Goal: Information Seeking & Learning: Find specific fact

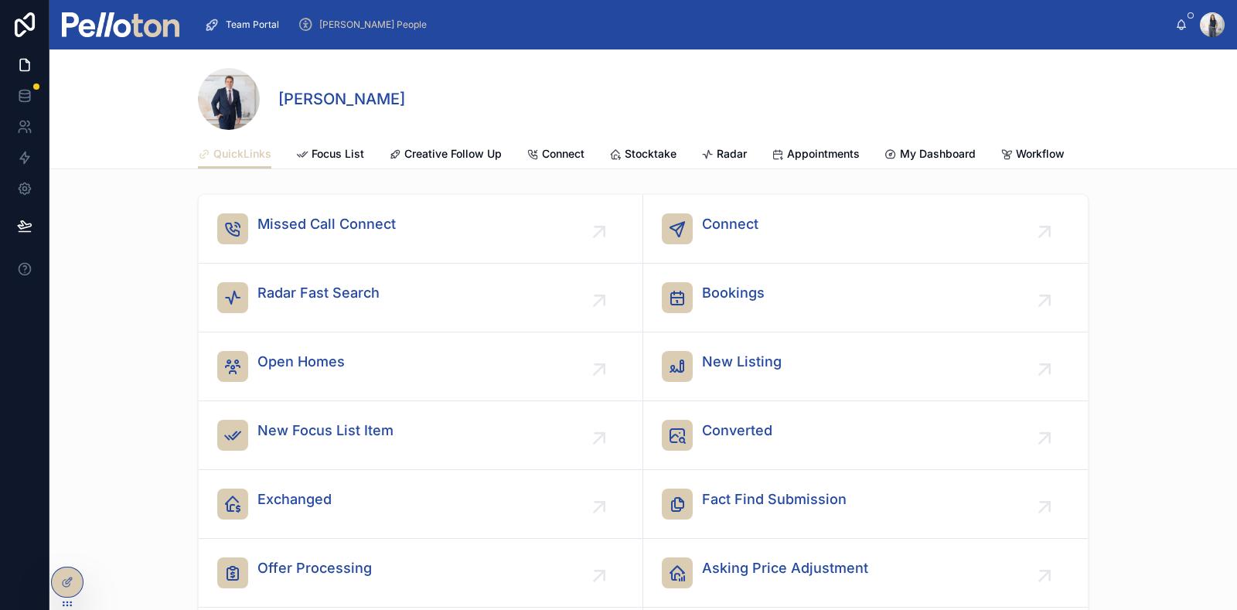
click at [358, 14] on div "[PERSON_NAME] People" at bounding box center [365, 24] width 135 height 25
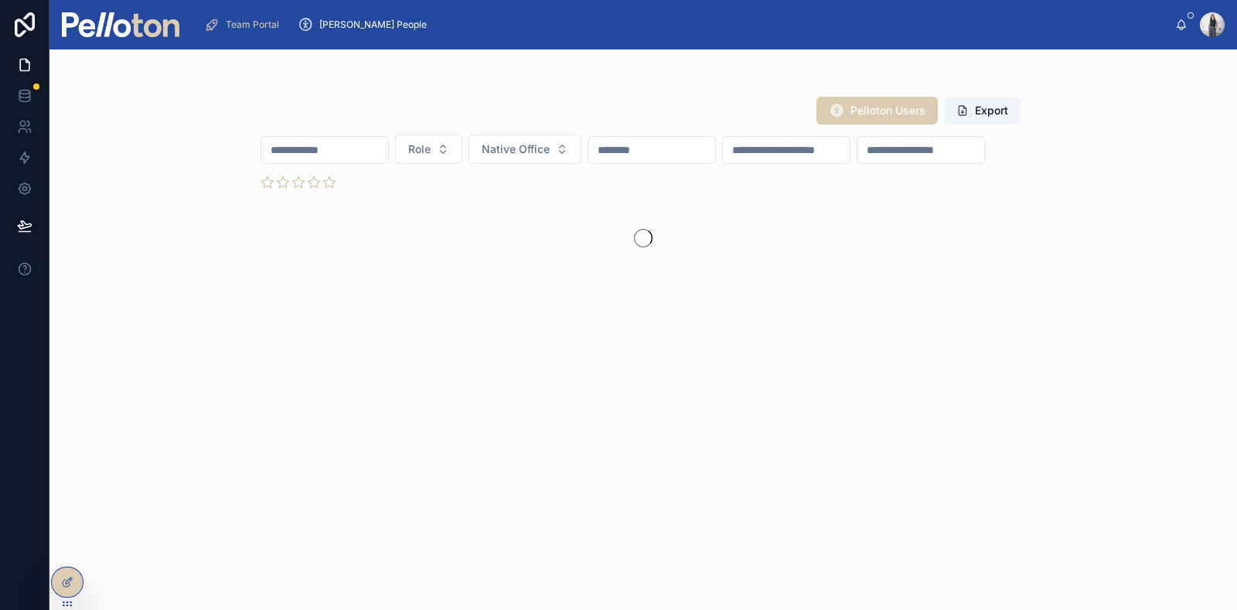
click at [333, 152] on input "text" at bounding box center [324, 150] width 127 height 22
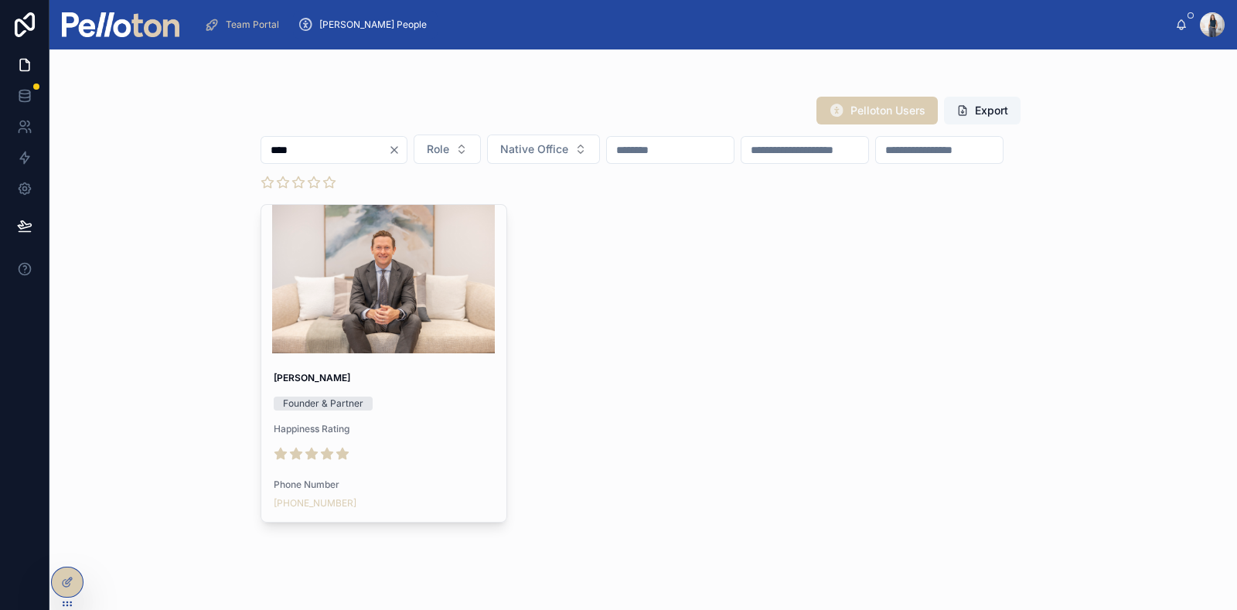
type input "****"
click at [362, 313] on div at bounding box center [384, 279] width 246 height 148
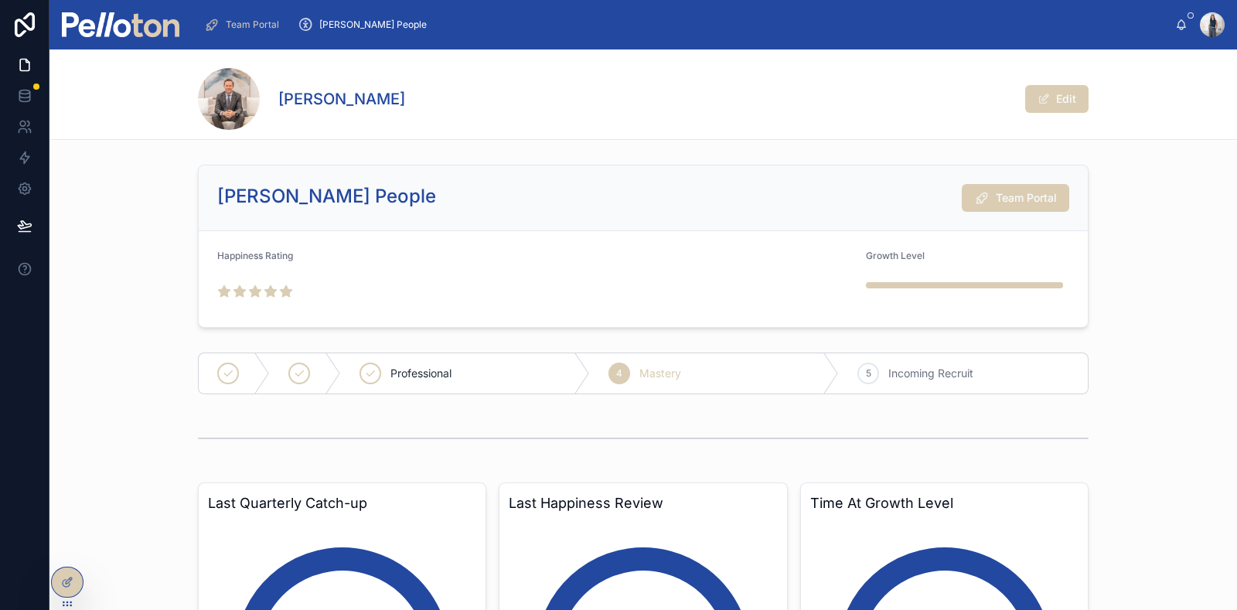
click at [1019, 193] on span "Team Portal" at bounding box center [1026, 197] width 61 height 15
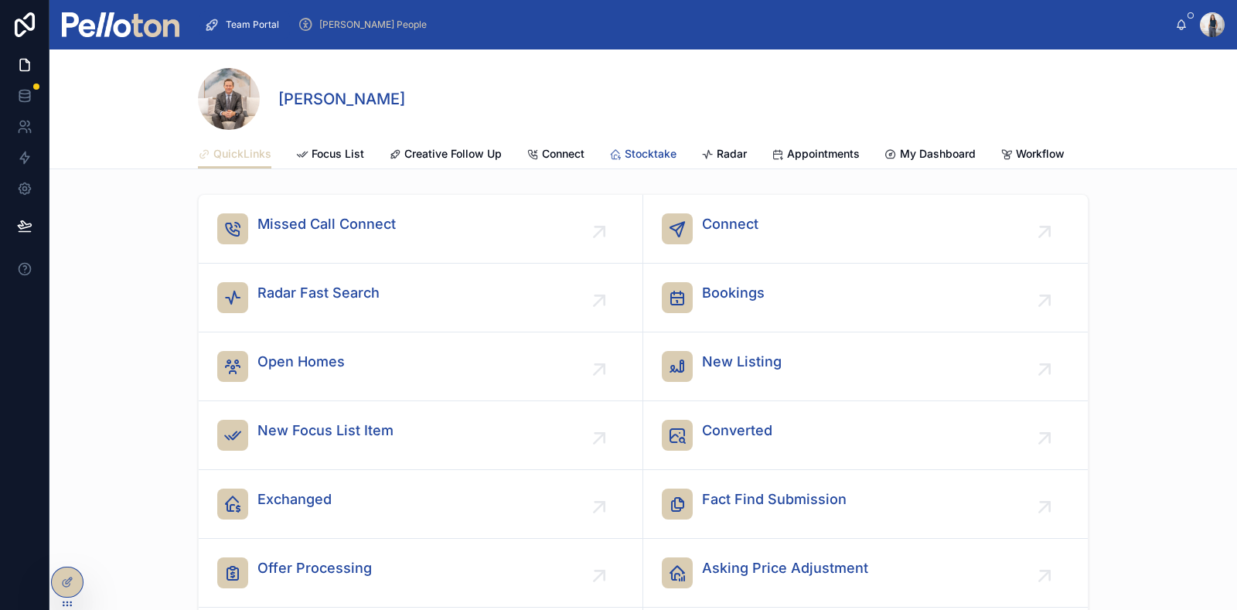
click at [637, 149] on span "Stocktake" at bounding box center [651, 153] width 52 height 15
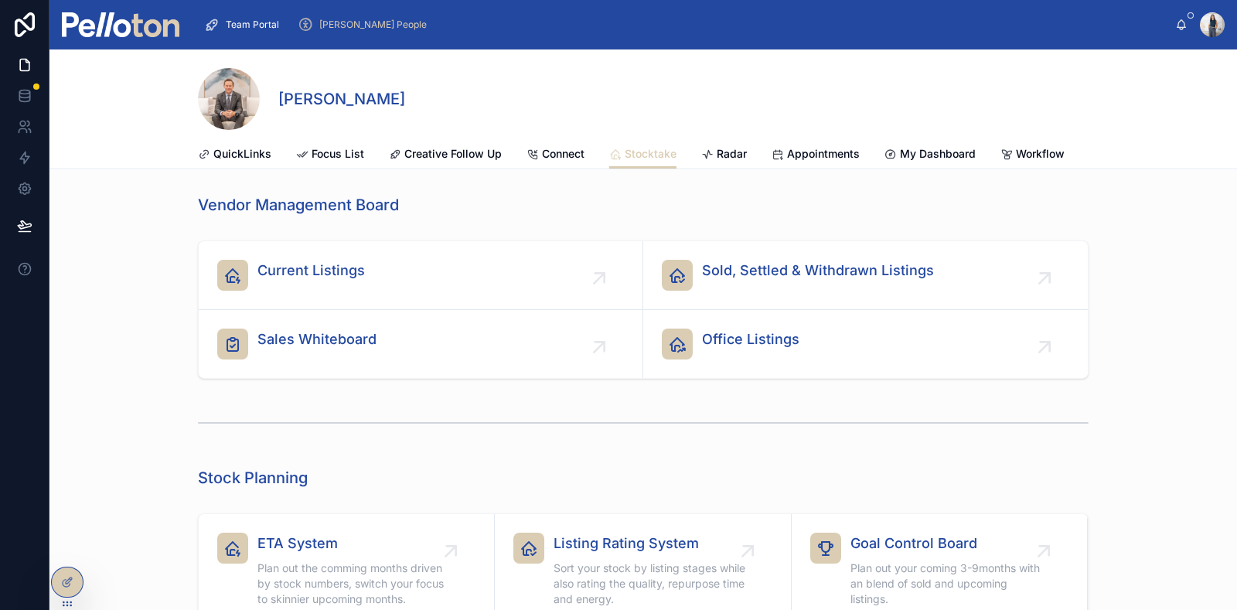
click at [813, 281] on span "Sold, Settled & Withdrawn Listings" at bounding box center [818, 271] width 232 height 22
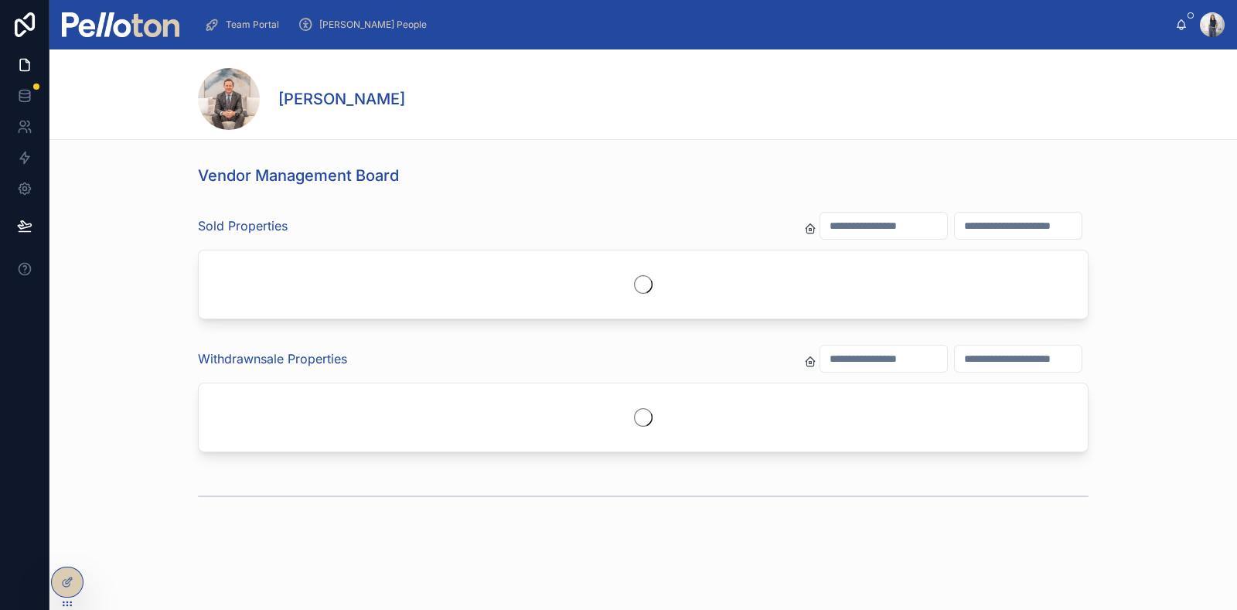
click at [831, 221] on input "text" at bounding box center [883, 226] width 127 height 22
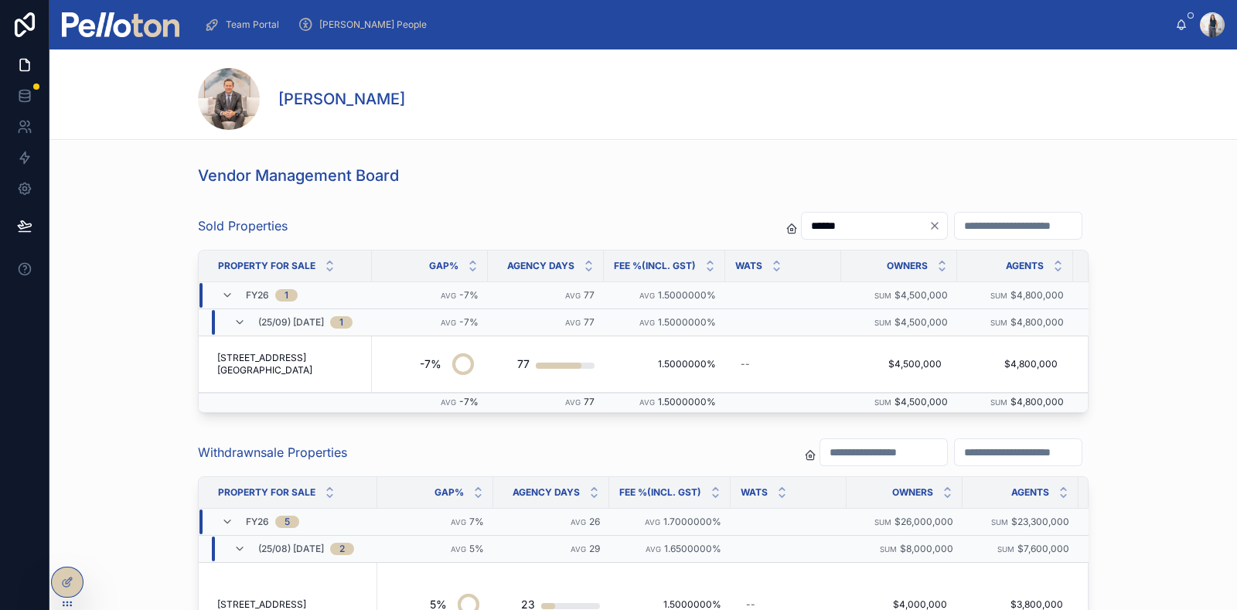
type input "******"
click at [244, 363] on span "[STREET_ADDRESS][GEOGRAPHIC_DATA]" at bounding box center [289, 364] width 145 height 25
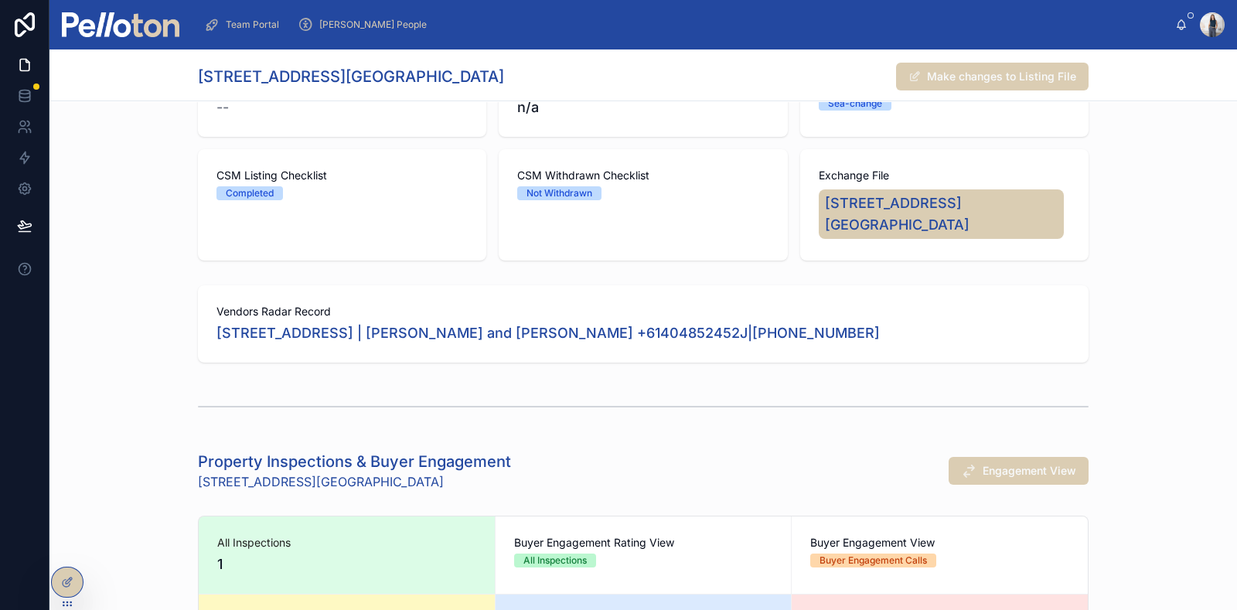
scroll to position [48, 0]
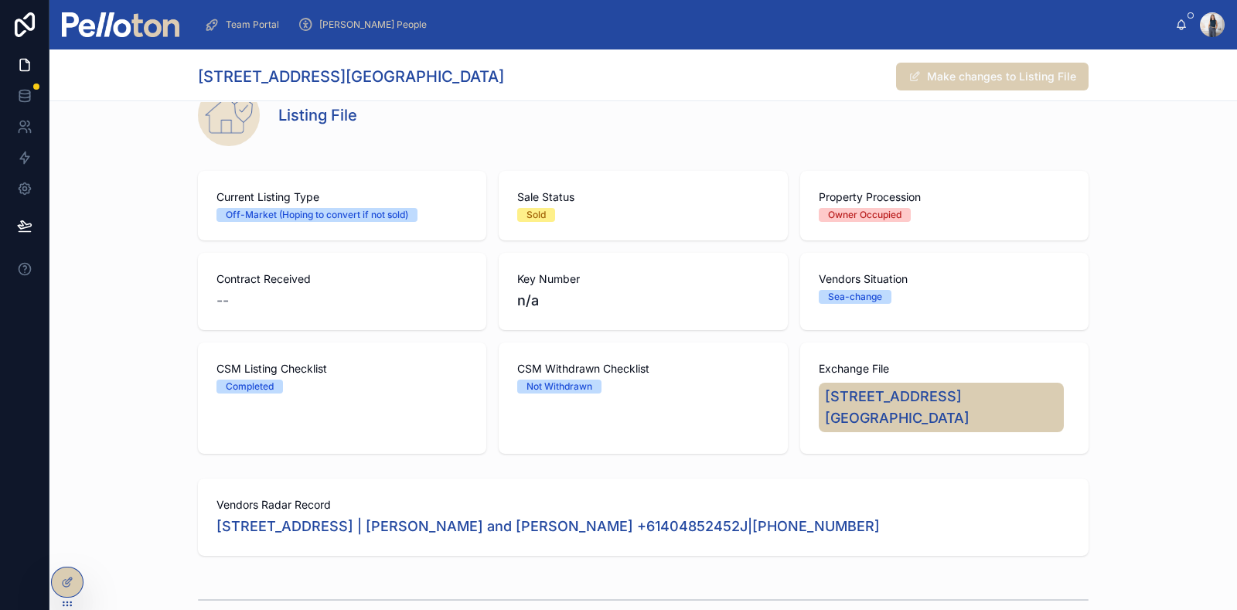
click at [888, 397] on span "[STREET_ADDRESS][GEOGRAPHIC_DATA]" at bounding box center [941, 407] width 233 height 43
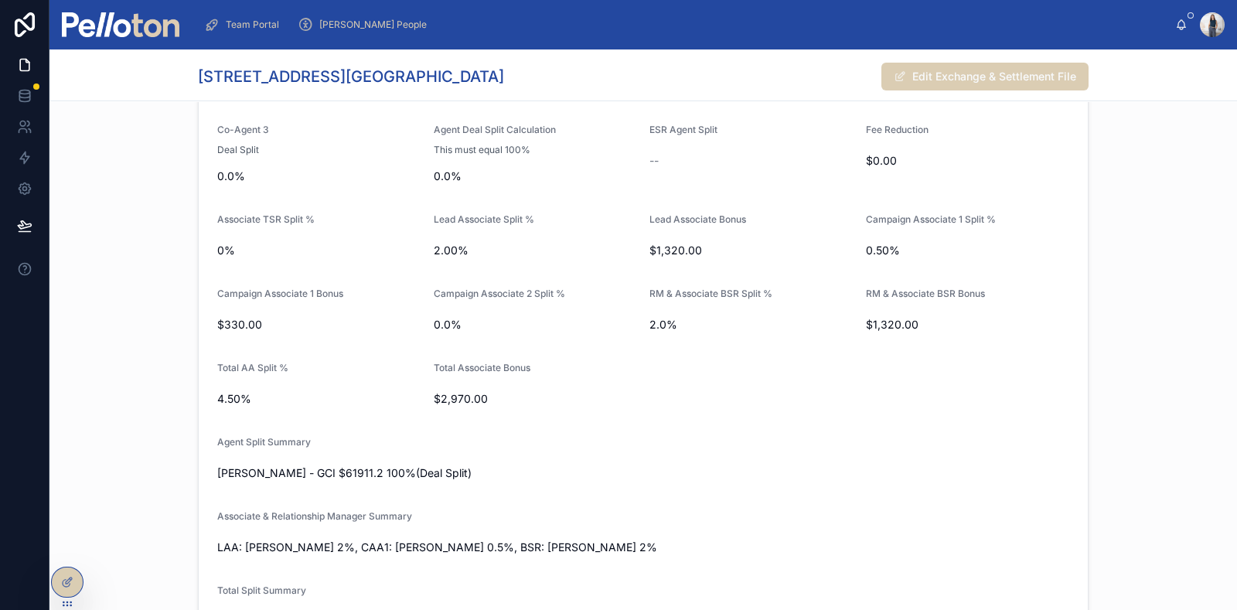
scroll to position [5025, 0]
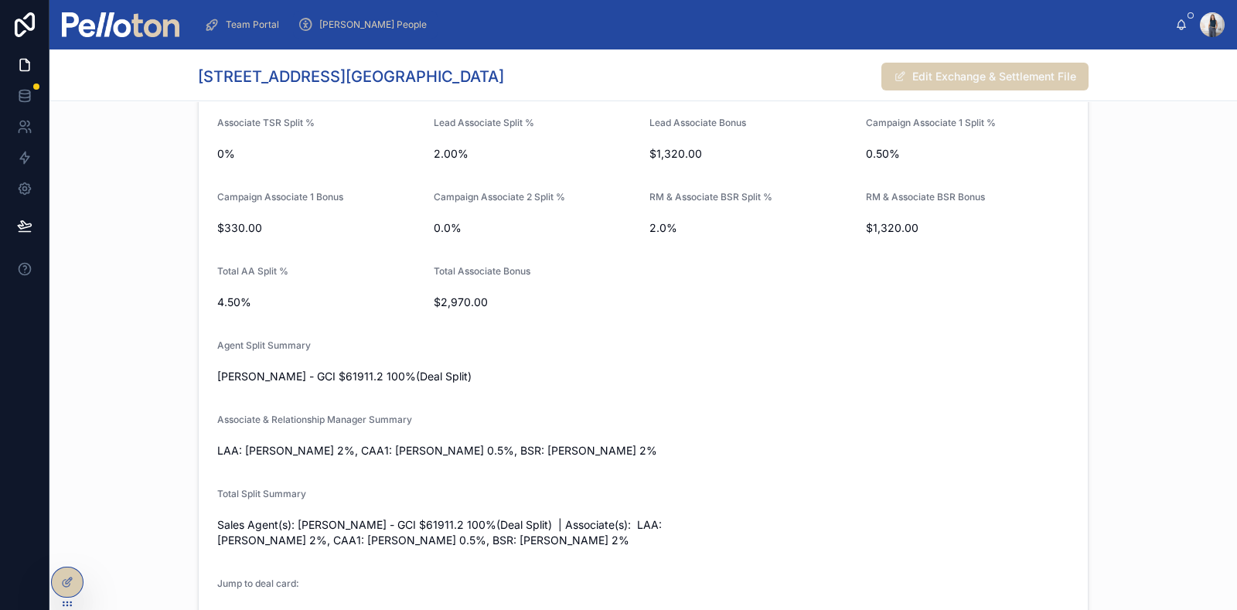
click at [340, 21] on span "[PERSON_NAME] People" at bounding box center [372, 25] width 107 height 12
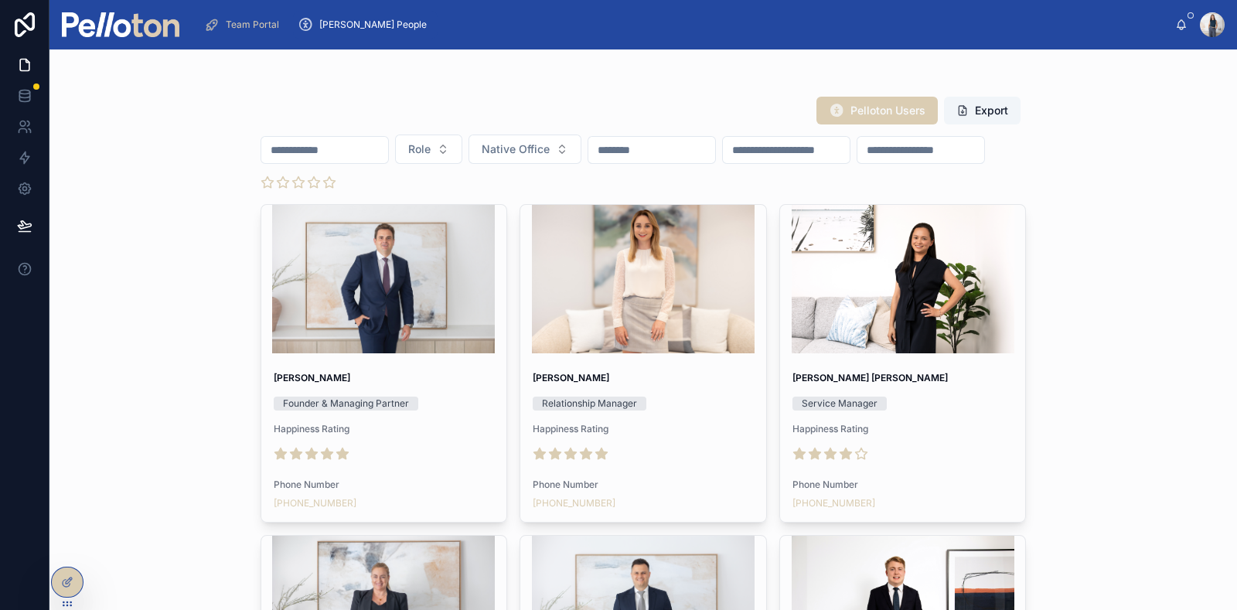
click at [313, 151] on input "text" at bounding box center [324, 150] width 127 height 22
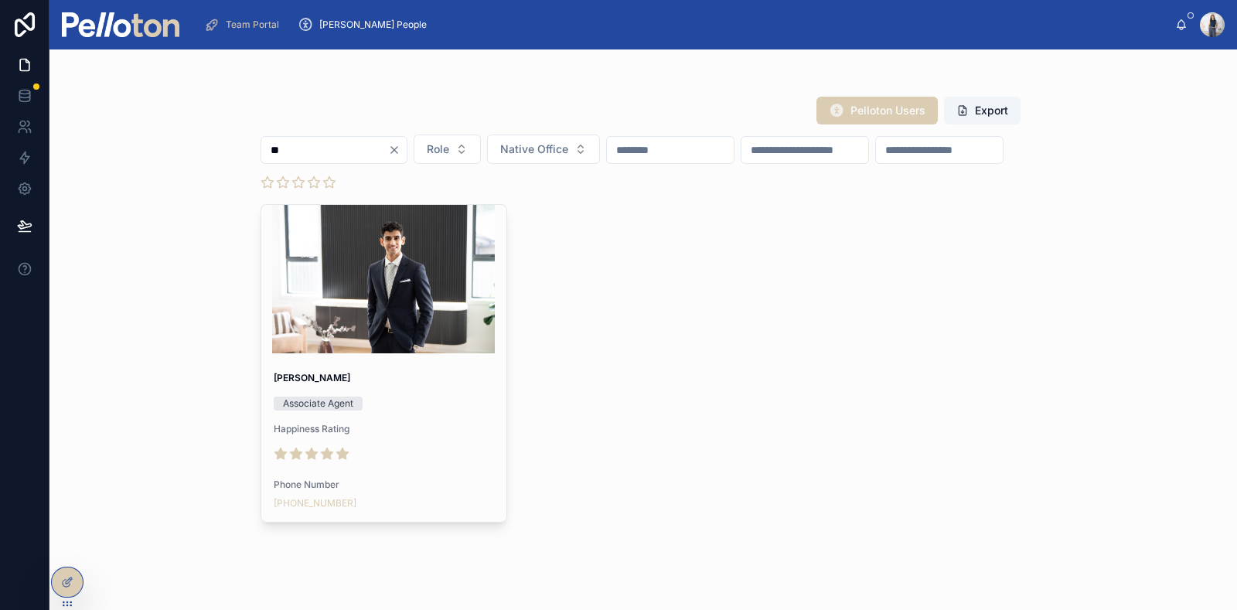
type input "*"
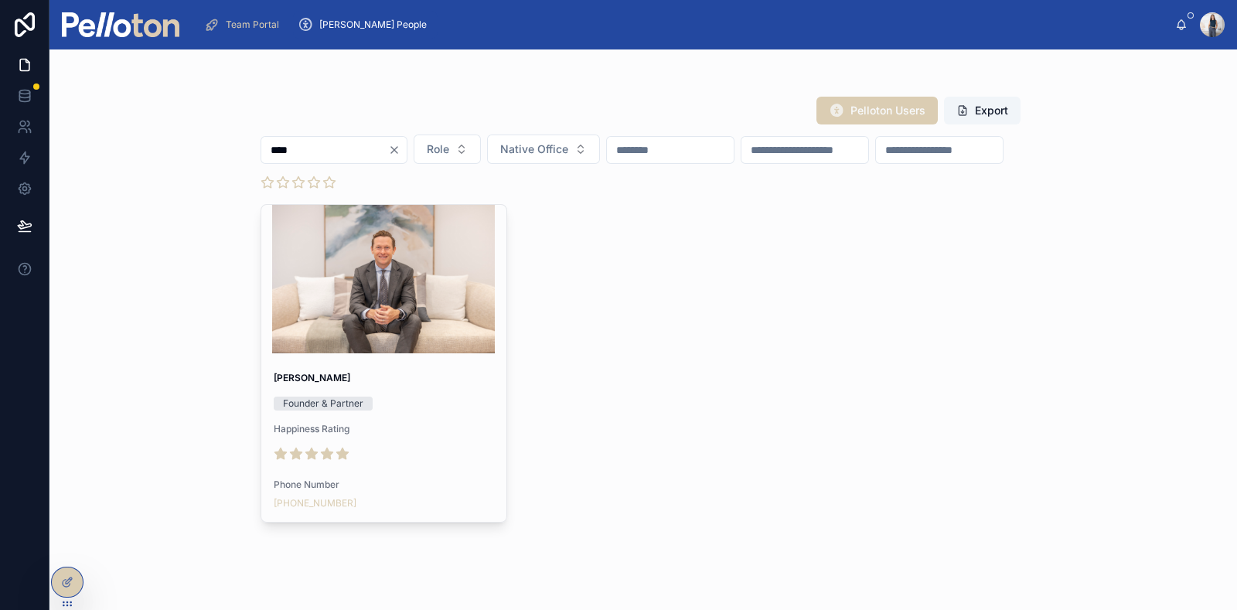
type input "****"
click at [0, 0] on div at bounding box center [0, 0] width 0 height 0
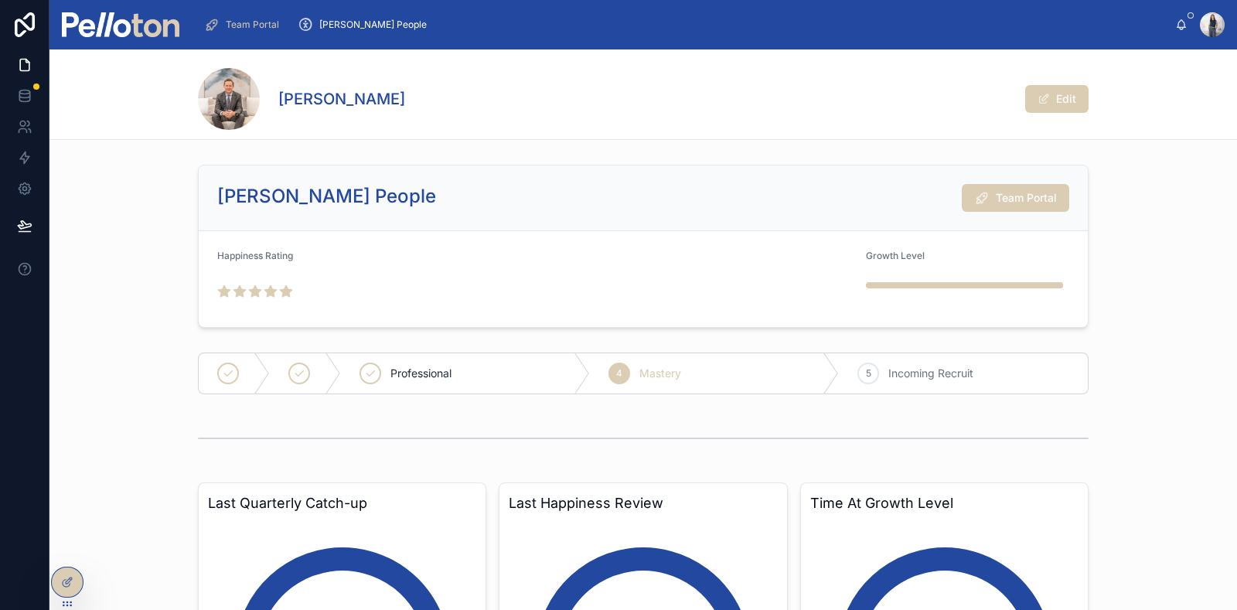
click at [1008, 198] on span "Team Portal" at bounding box center [1026, 197] width 61 height 15
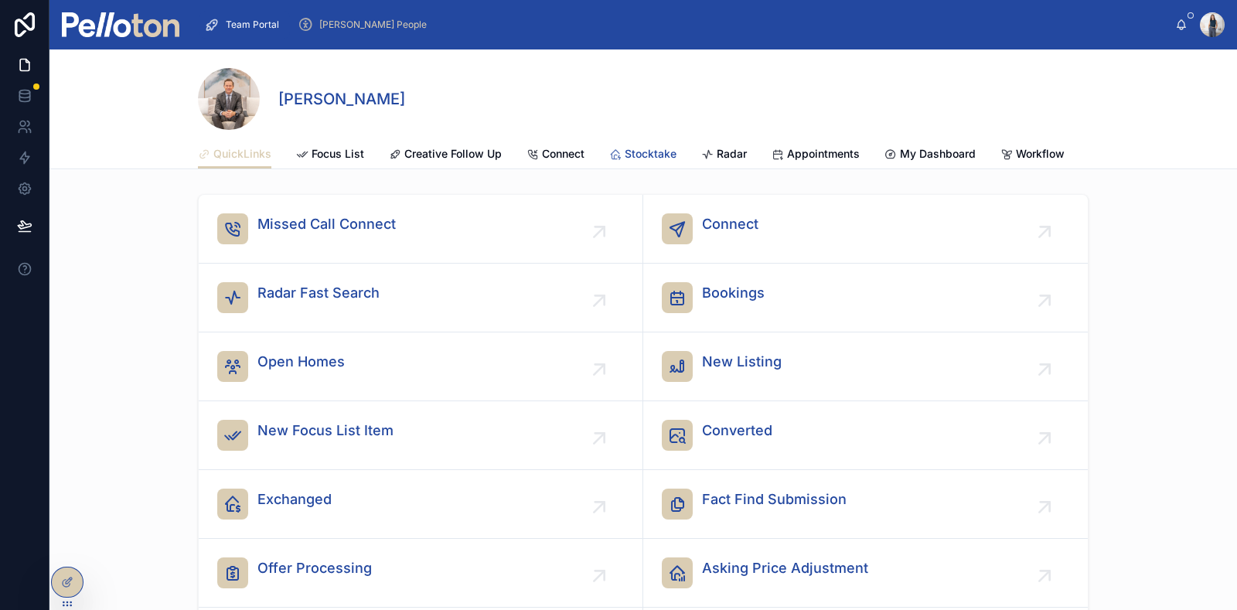
click at [657, 149] on span "Stocktake" at bounding box center [651, 153] width 52 height 15
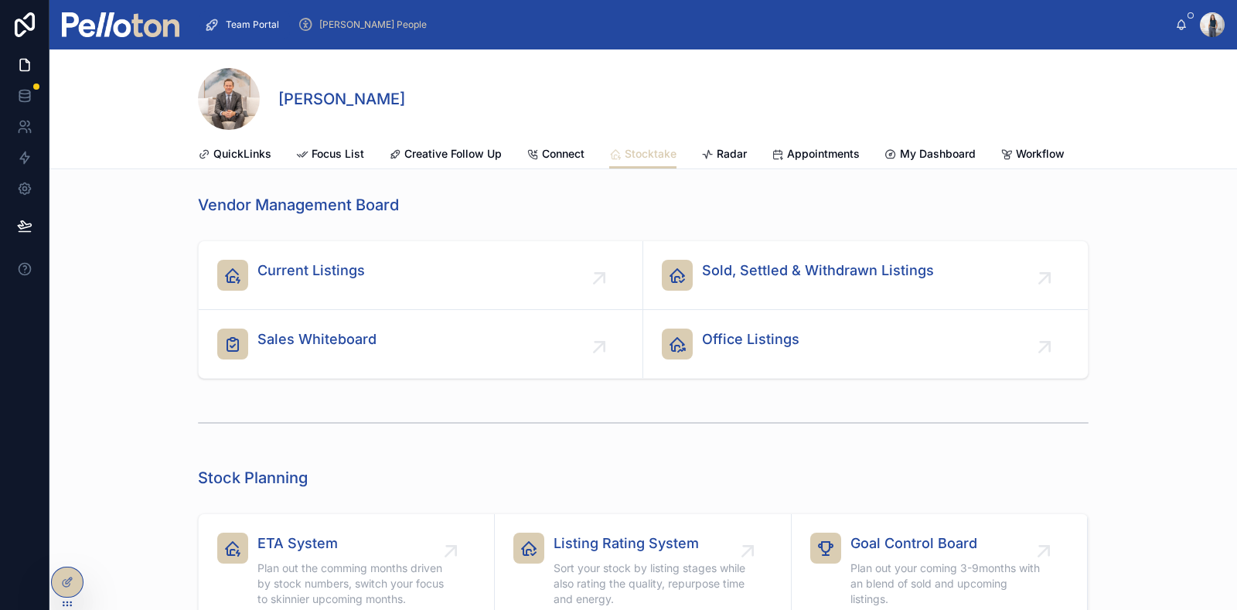
click at [803, 278] on span "Sold, Settled & Withdrawn Listings" at bounding box center [818, 271] width 232 height 22
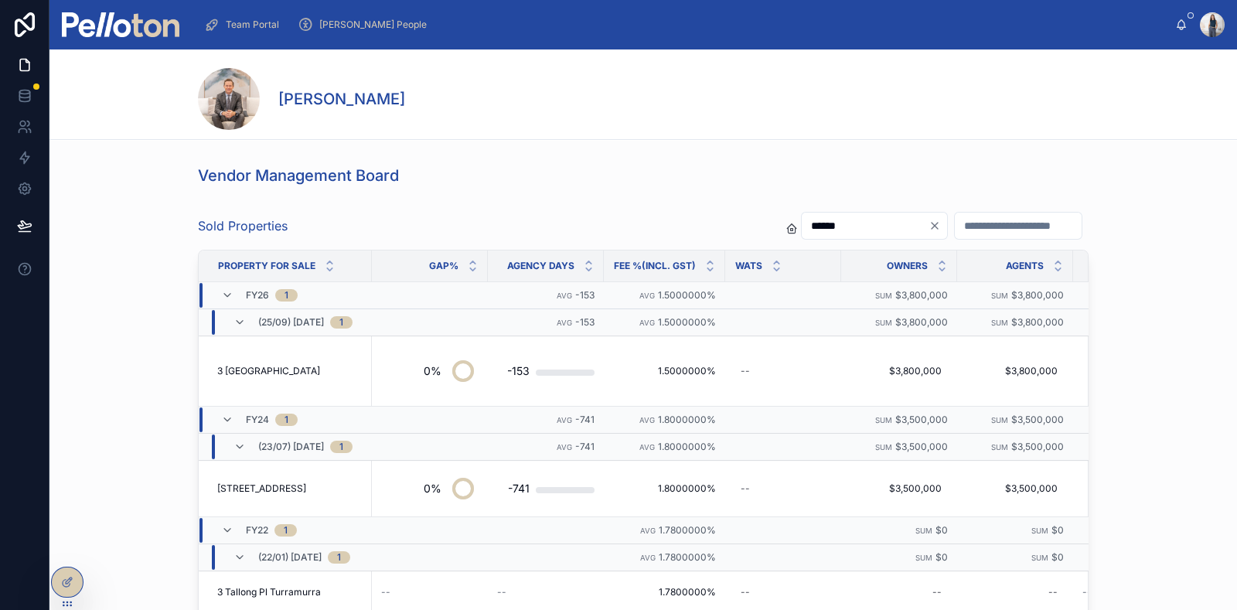
type input "******"
click at [278, 372] on span "3 [GEOGRAPHIC_DATA]" at bounding box center [268, 371] width 103 height 12
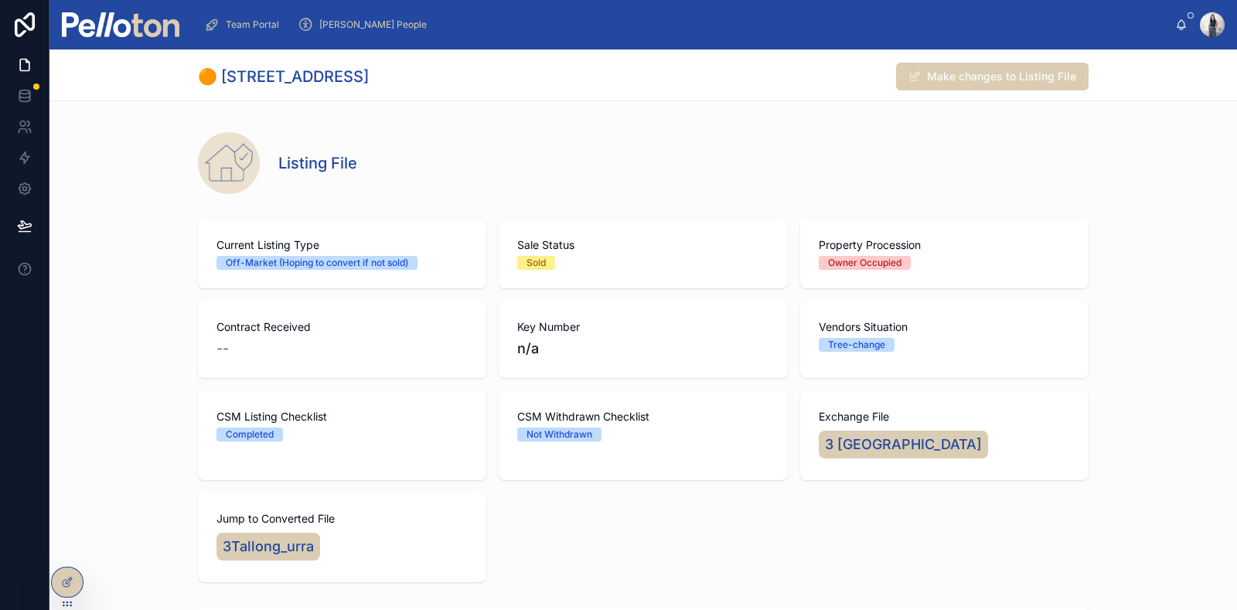
click at [909, 442] on span "3 [GEOGRAPHIC_DATA]" at bounding box center [903, 445] width 157 height 22
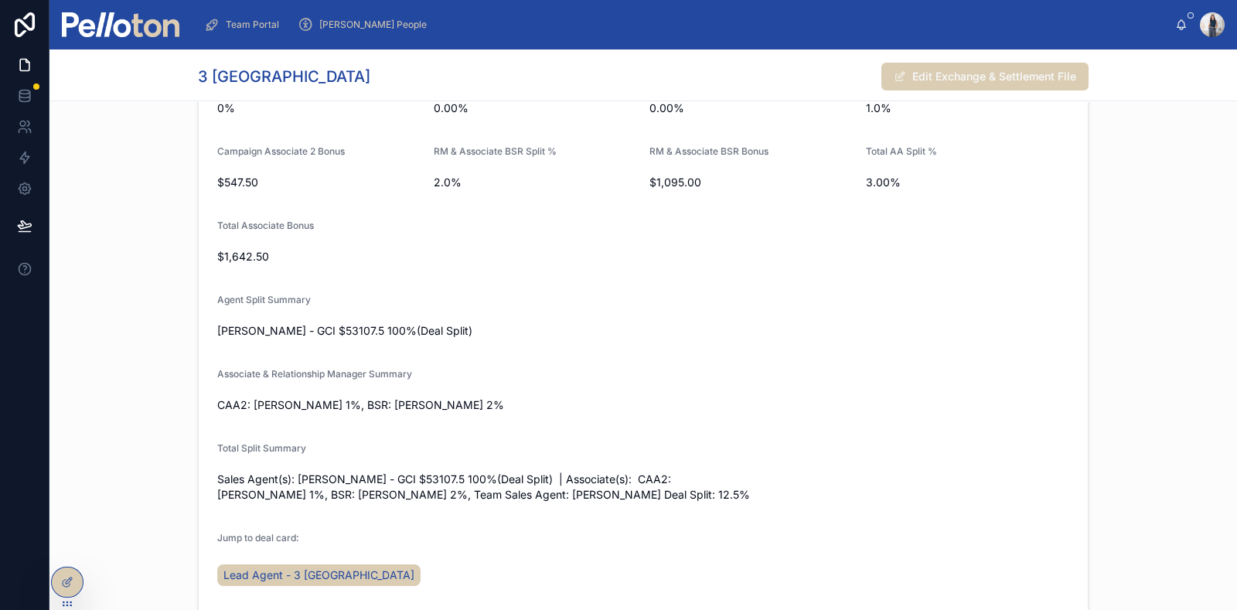
scroll to position [5315, 0]
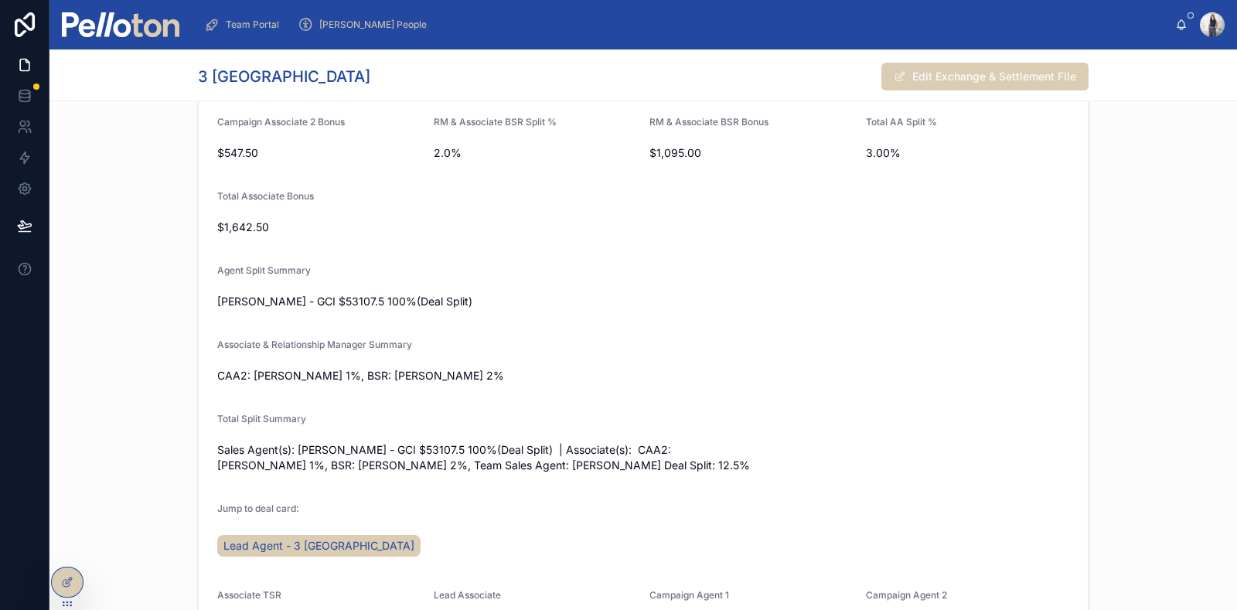
click at [926, 529] on div "Jump to deal card: Lead Agent - 3 [GEOGRAPHIC_DATA]" at bounding box center [643, 534] width 852 height 62
